Goal: Information Seeking & Learning: Learn about a topic

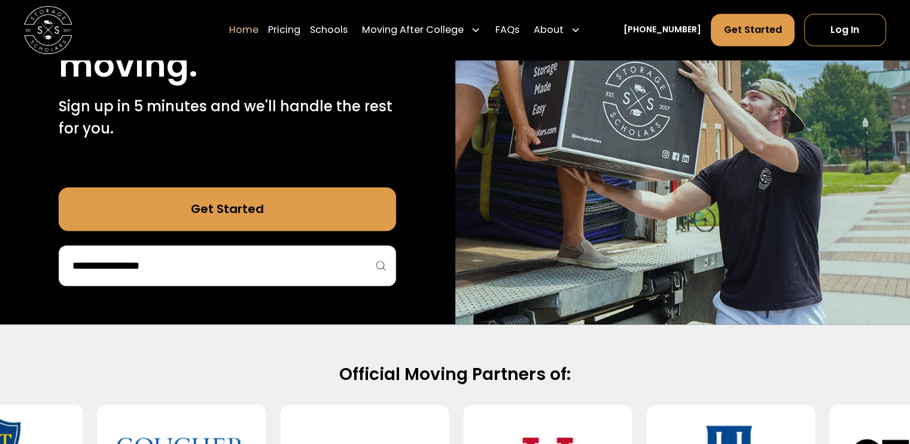
scroll to position [1157, 0]
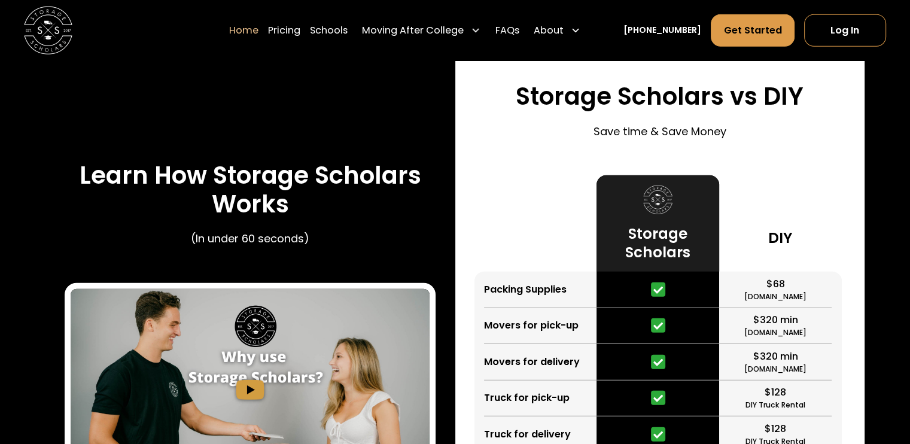
scroll to position [3212, 0]
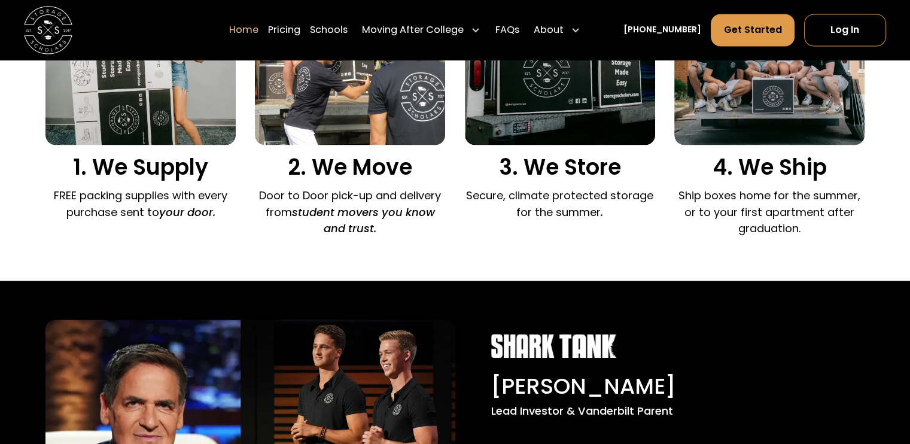
drag, startPoint x: 743, startPoint y: 270, endPoint x: 713, endPoint y: 92, distance: 180.2
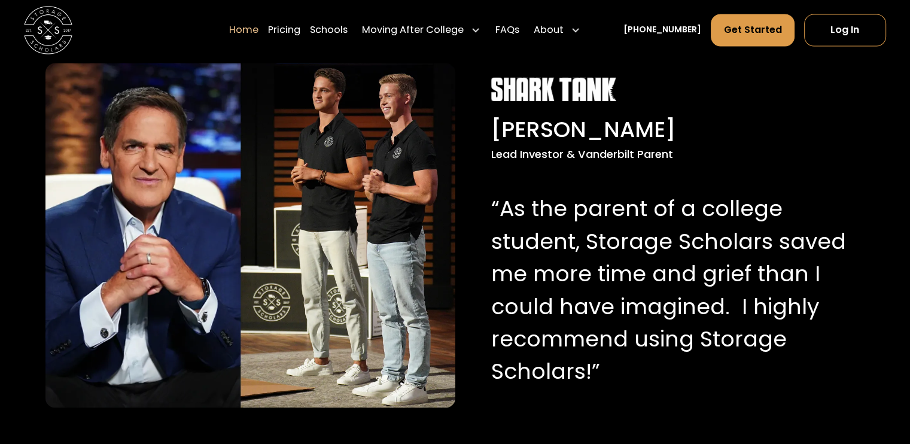
scroll to position [2185, 0]
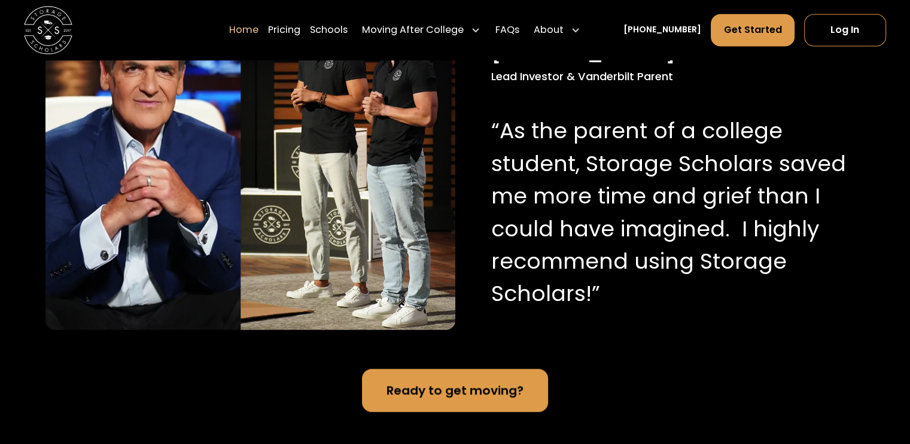
drag, startPoint x: 66, startPoint y: 113, endPoint x: 359, endPoint y: 179, distance: 300.6
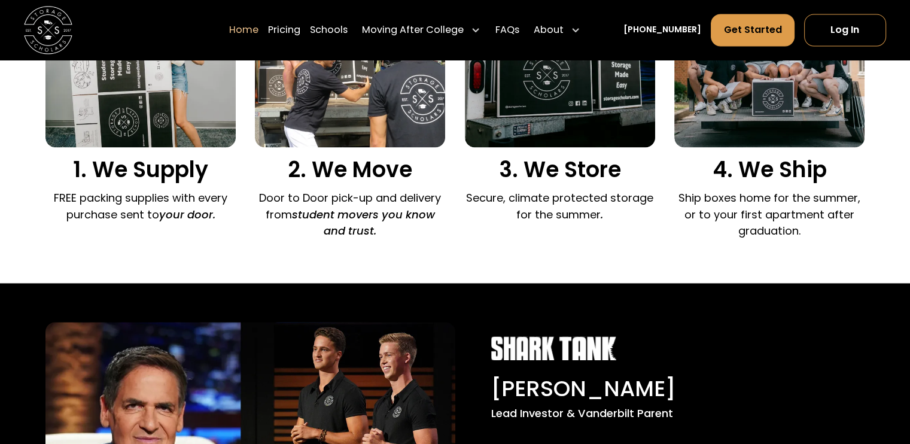
drag, startPoint x: 344, startPoint y: 211, endPoint x: 359, endPoint y: 56, distance: 155.7
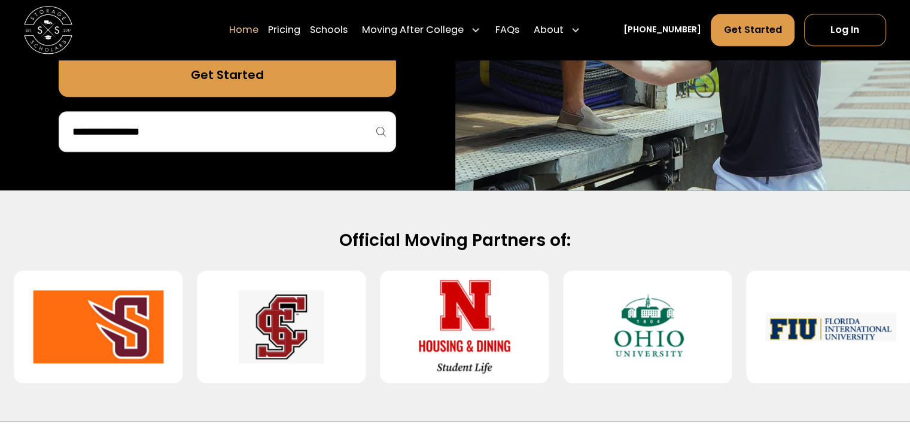
scroll to position [1274, 0]
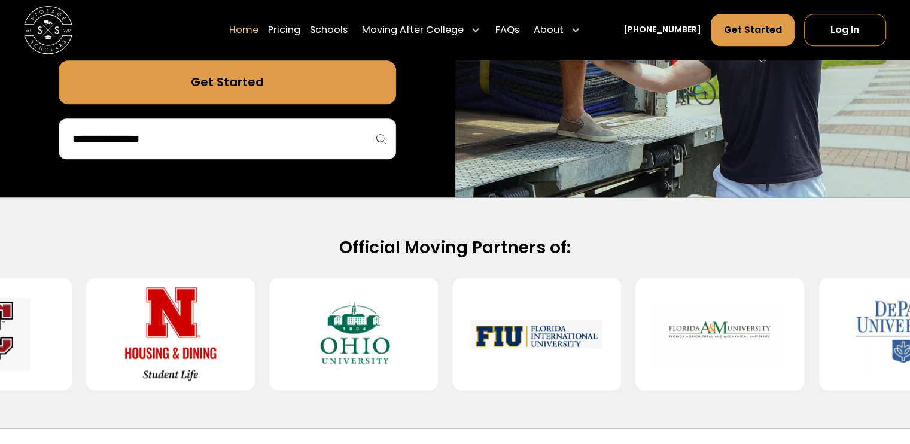
drag, startPoint x: 644, startPoint y: 294, endPoint x: 500, endPoint y: 136, distance: 213.1
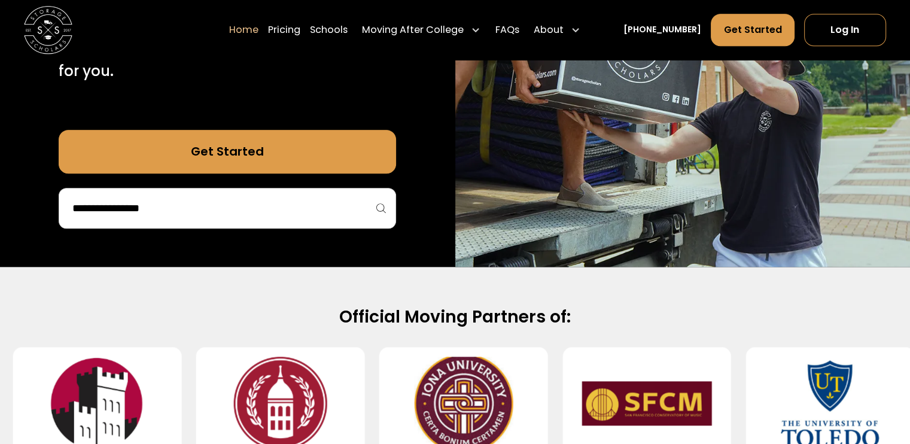
scroll to position [1214, 0]
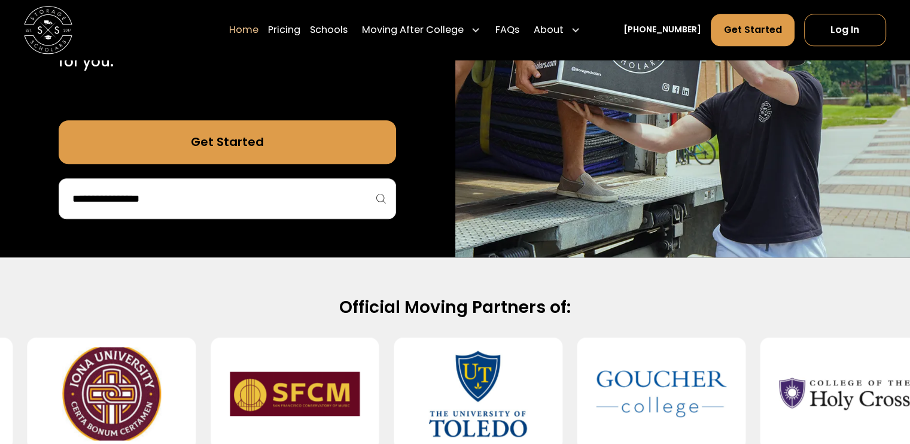
drag, startPoint x: 528, startPoint y: 301, endPoint x: 493, endPoint y: 196, distance: 111.3
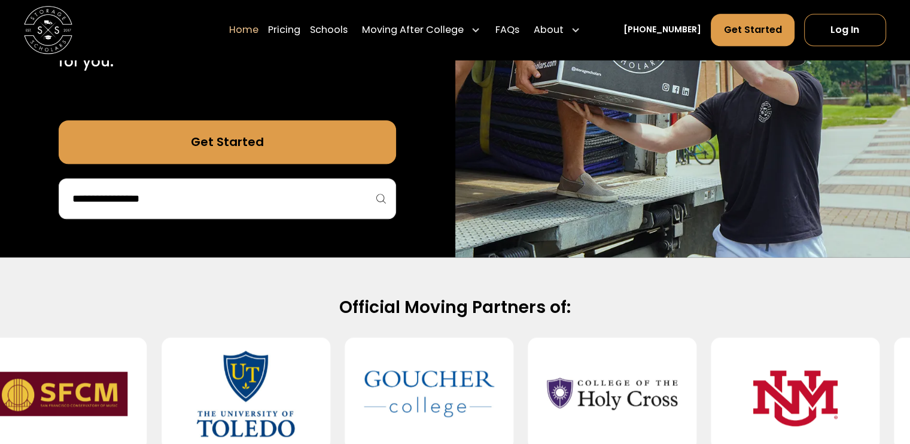
drag, startPoint x: 634, startPoint y: 327, endPoint x: 667, endPoint y: 30, distance: 298.7
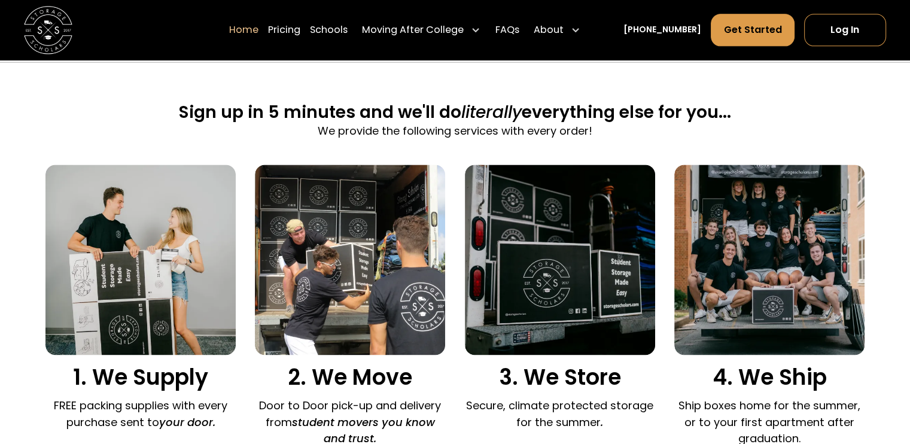
scroll to position [1733, 0]
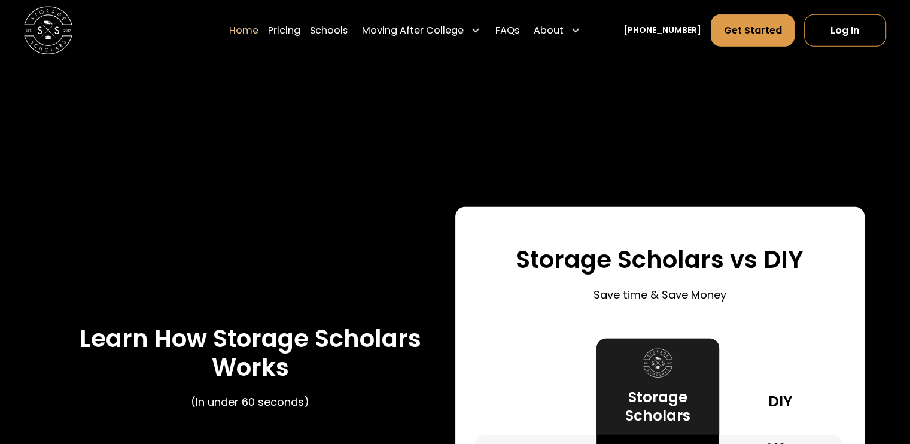
drag, startPoint x: 437, startPoint y: 202, endPoint x: 350, endPoint y: 196, distance: 87.0
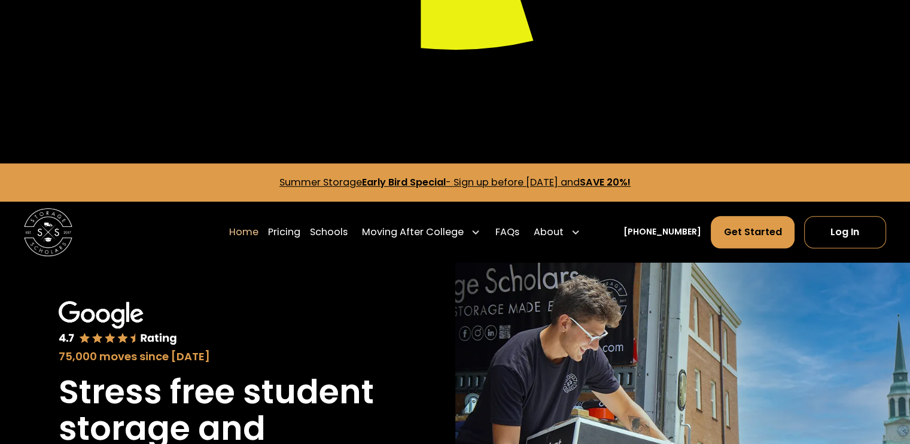
scroll to position [0, 0]
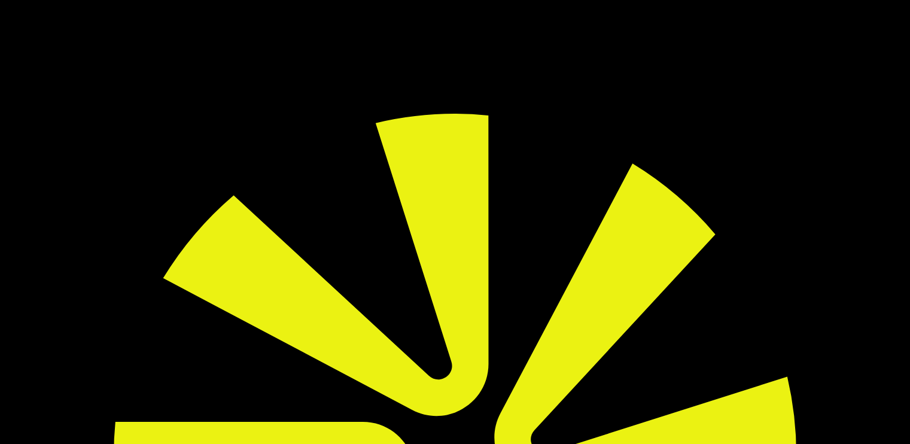
drag, startPoint x: 467, startPoint y: 263, endPoint x: 457, endPoint y: -66, distance: 329.3
drag, startPoint x: 82, startPoint y: 211, endPoint x: 394, endPoint y: 348, distance: 341.2
drag, startPoint x: 388, startPoint y: 344, endPoint x: 370, endPoint y: 253, distance: 92.6
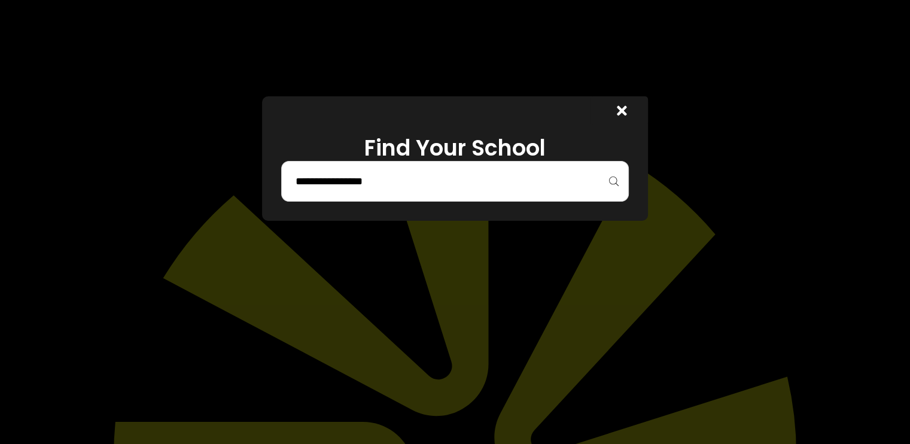
click at [627, 110] on icon at bounding box center [622, 111] width 10 height 10
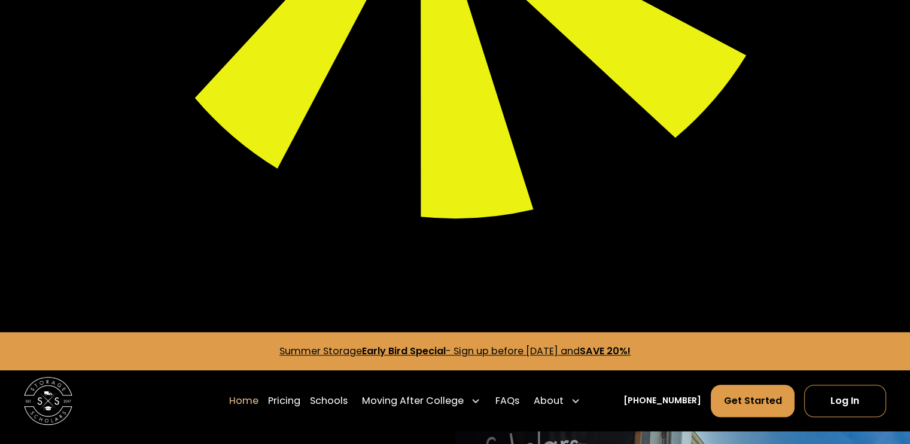
drag, startPoint x: 637, startPoint y: 174, endPoint x: 298, endPoint y: 175, distance: 338.8
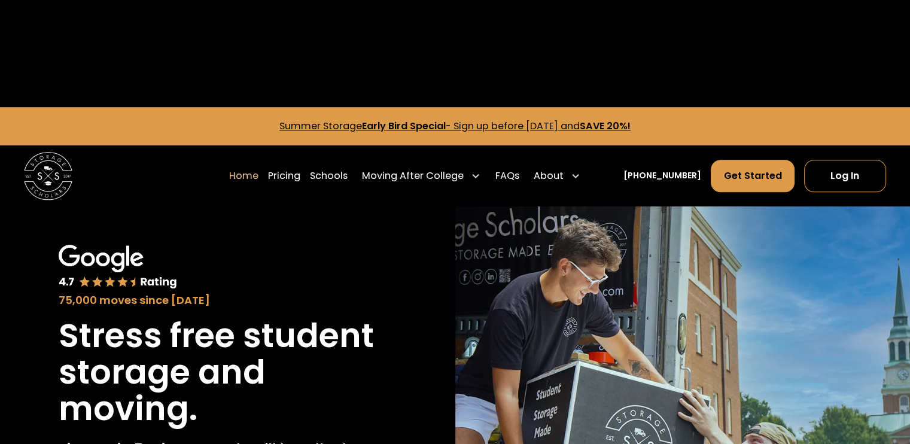
scroll to position [818, 0]
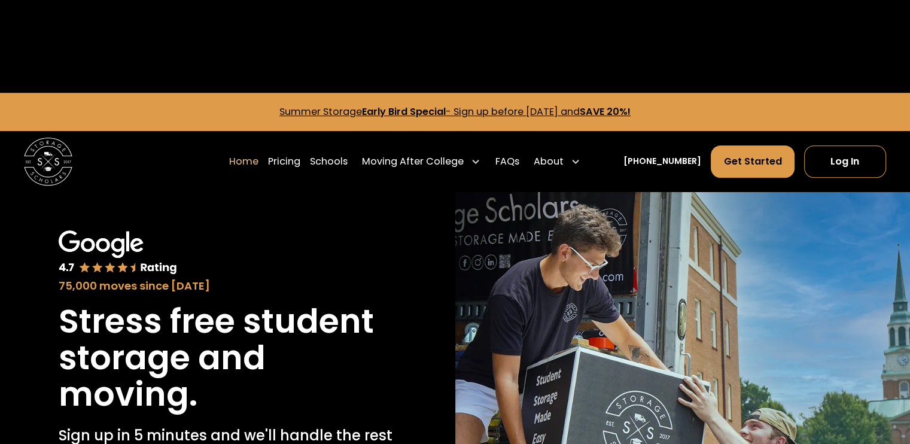
drag, startPoint x: 175, startPoint y: 278, endPoint x: 402, endPoint y: 327, distance: 232.2
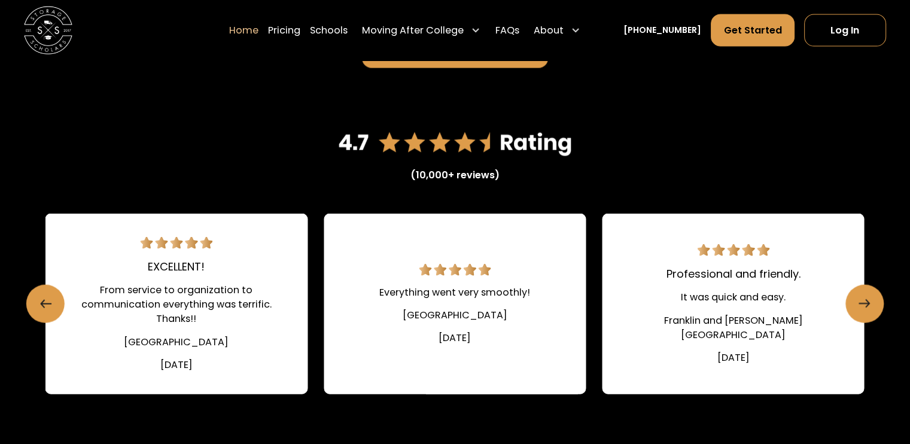
scroll to position [2653, 0]
